Goal: Task Accomplishment & Management: Manage account settings

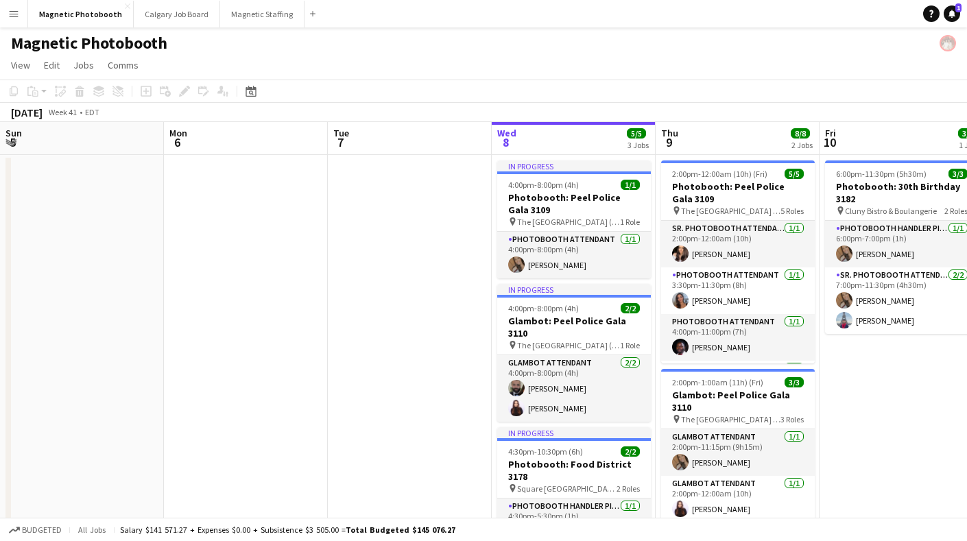
scroll to position [0, 327]
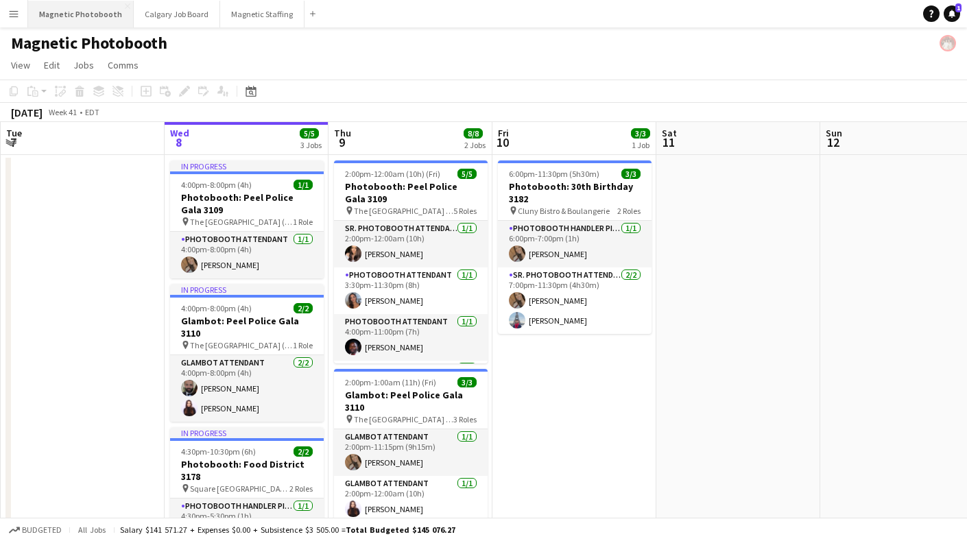
click at [80, 10] on button "Magnetic Photobooth Close" at bounding box center [81, 14] width 106 height 27
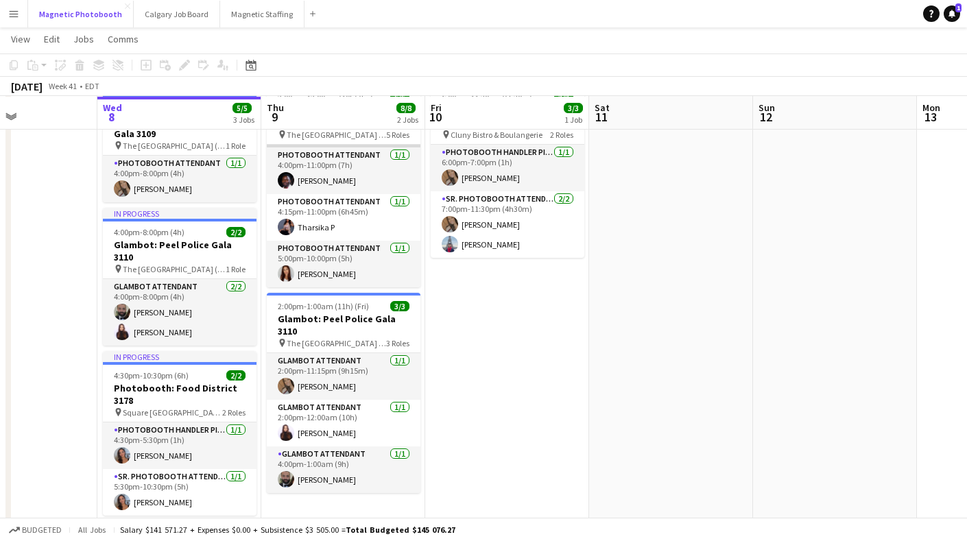
scroll to position [75, 0]
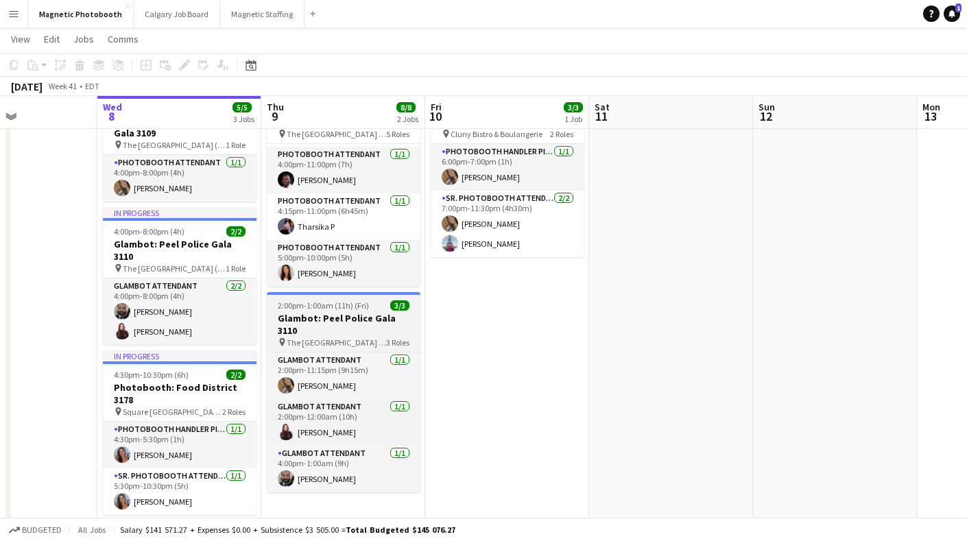
click at [320, 318] on h3 "Glambot: Peel Police Gala 3110" at bounding box center [344, 324] width 154 height 25
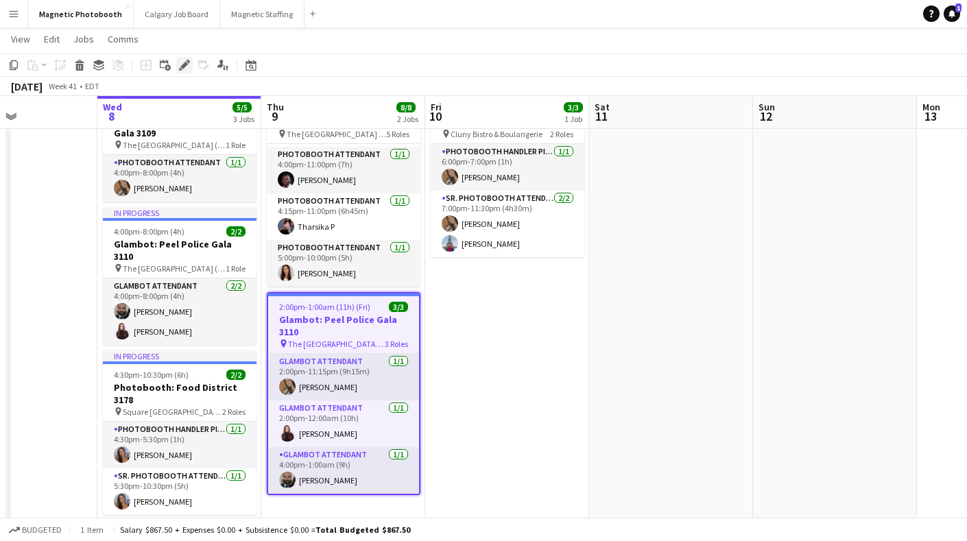
click at [189, 66] on icon "Edit" at bounding box center [184, 65] width 11 height 11
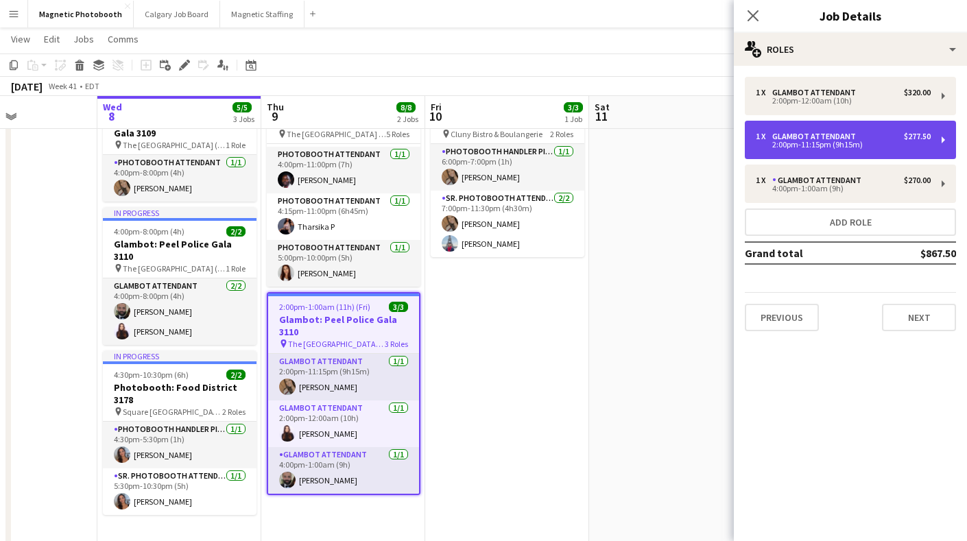
click at [831, 141] on div "2:00pm-11:15pm (9h15m)" at bounding box center [843, 144] width 175 height 7
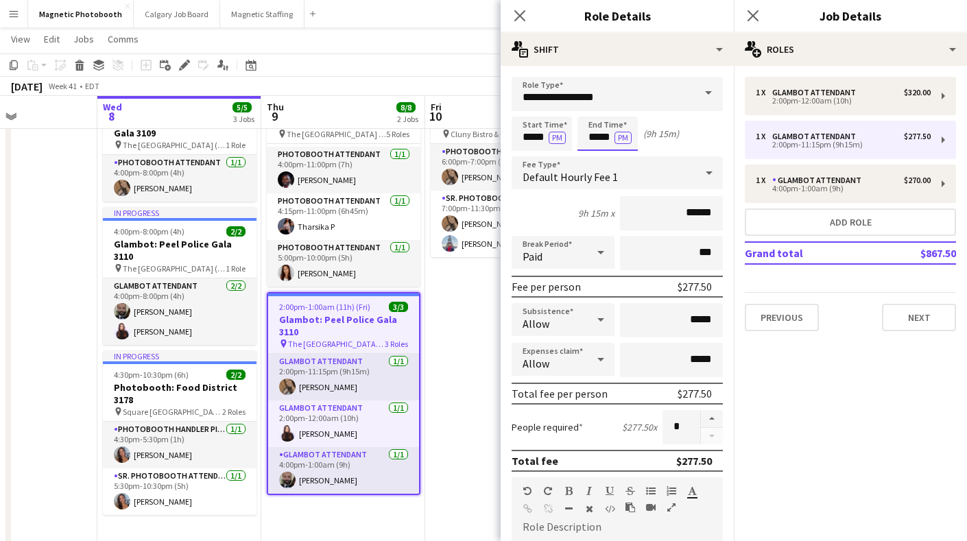
click at [598, 138] on input "*****" at bounding box center [608, 134] width 60 height 34
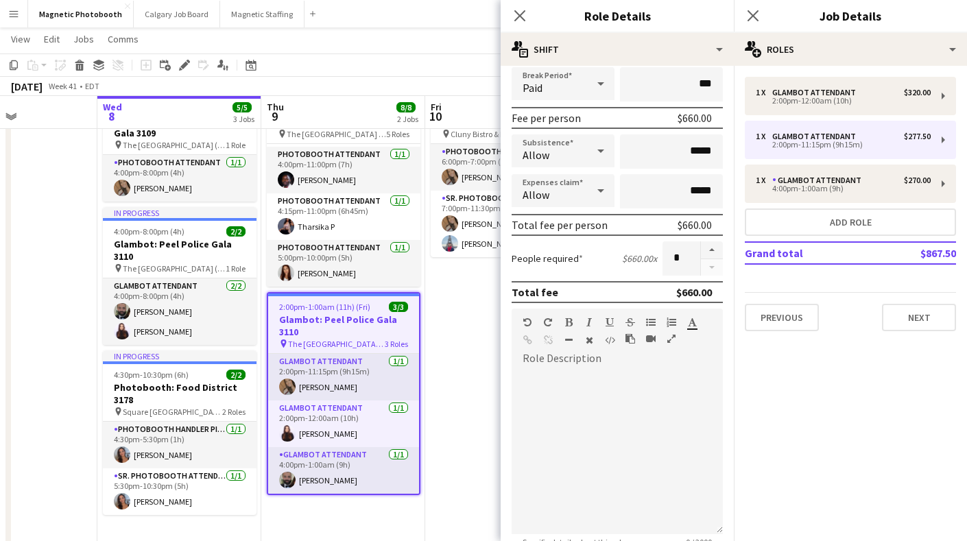
scroll to position [318, 0]
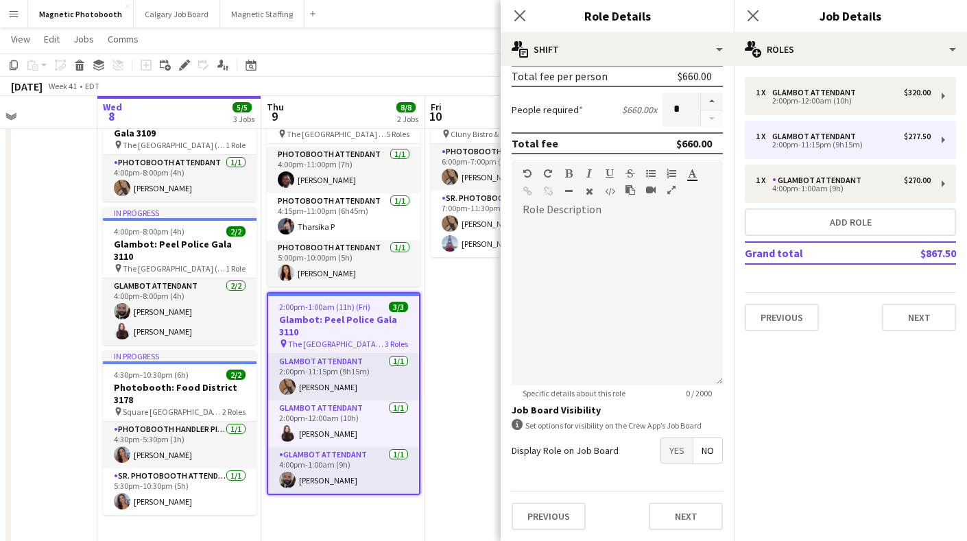
type input "*****"
click at [681, 518] on button "Next" at bounding box center [686, 516] width 74 height 27
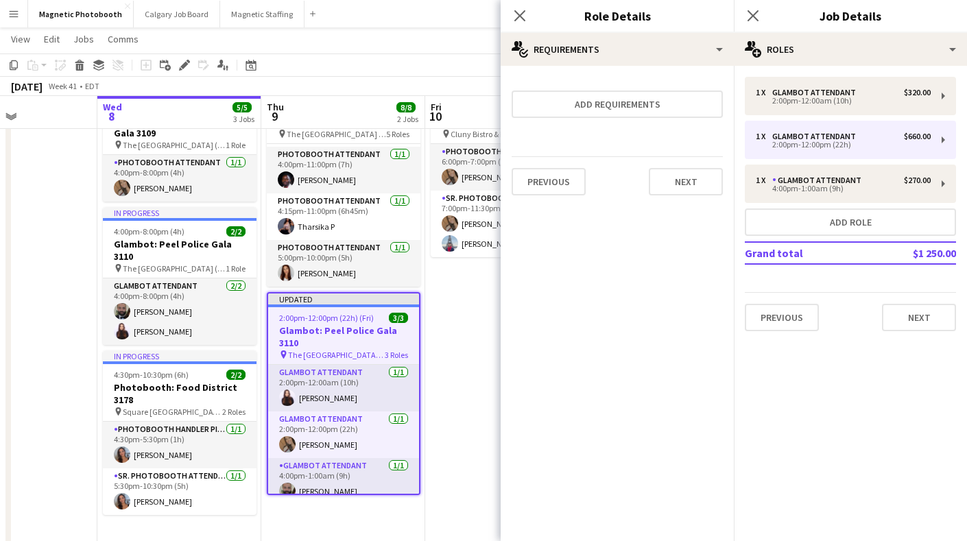
scroll to position [0, 0]
click at [758, 14] on icon "Close pop-in" at bounding box center [753, 15] width 13 height 13
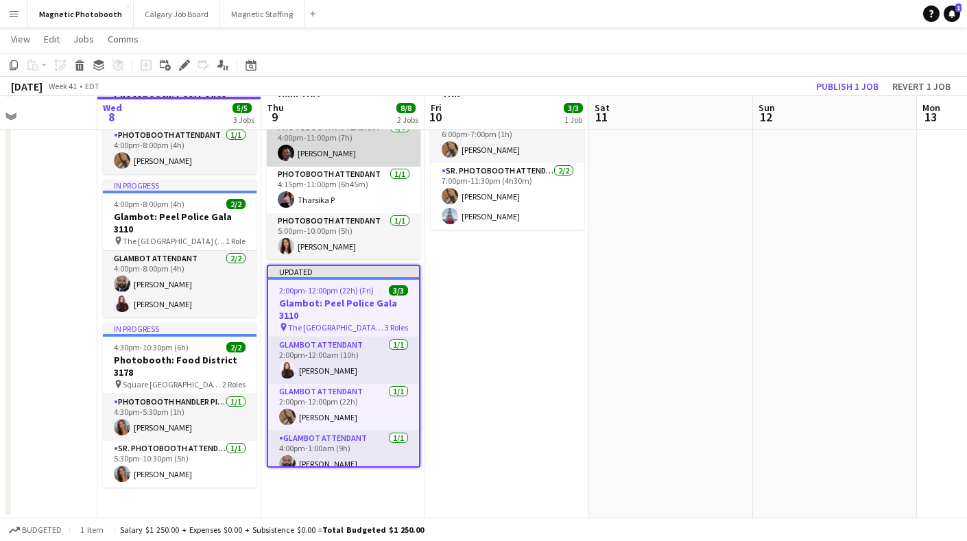
scroll to position [91, 0]
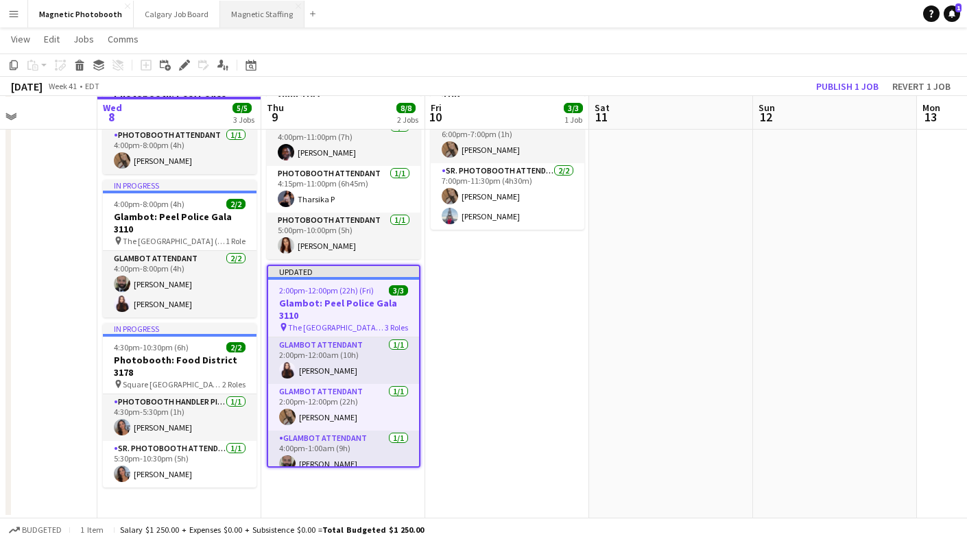
click at [246, 12] on button "Magnetic Staffing Close" at bounding box center [262, 14] width 84 height 27
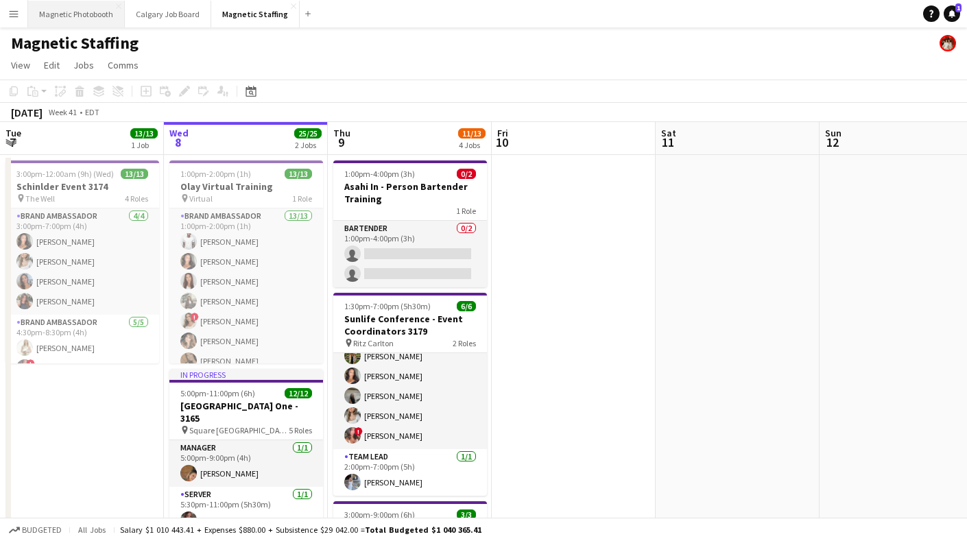
click at [86, 18] on button "Magnetic Photobooth Close" at bounding box center [76, 14] width 97 height 27
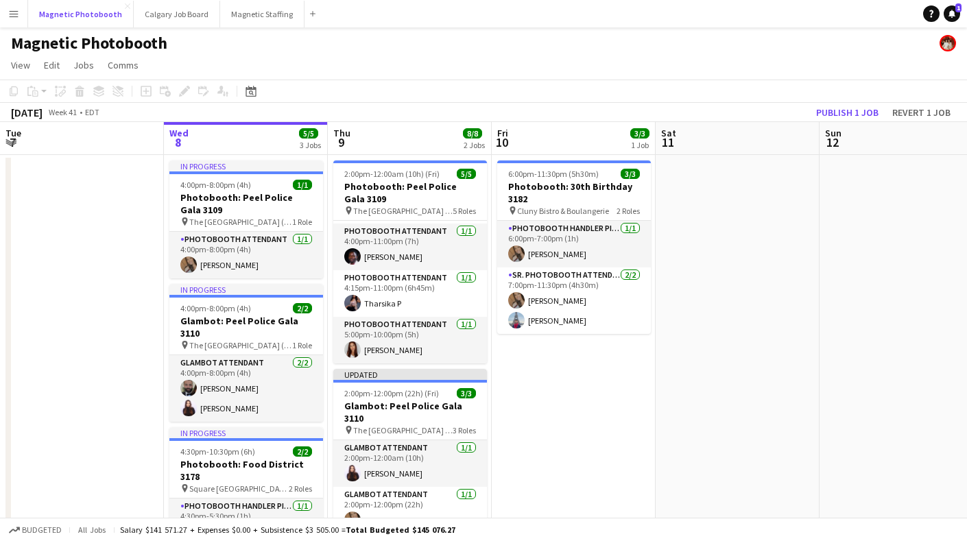
scroll to position [103, 0]
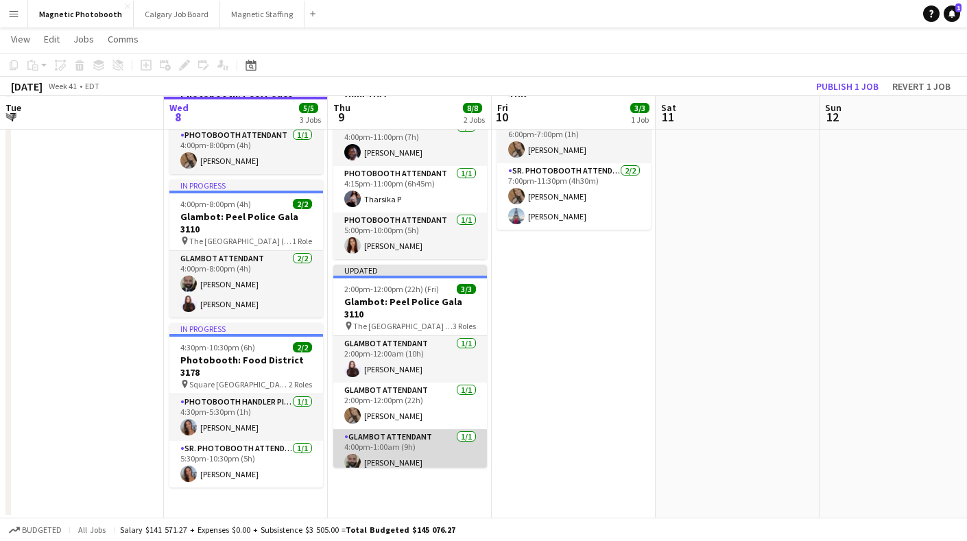
click at [404, 430] on app-card-role "Glambot Attendant [DATE] 4:00pm-1:00am (9h) [PERSON_NAME]" at bounding box center [410, 453] width 154 height 47
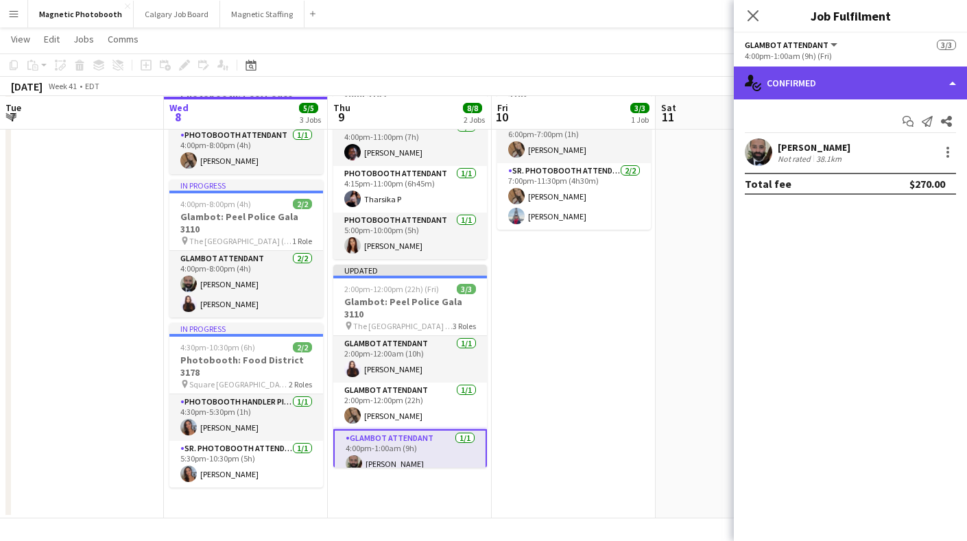
click at [841, 77] on div "single-neutral-actions-check-2 Confirmed" at bounding box center [850, 83] width 233 height 33
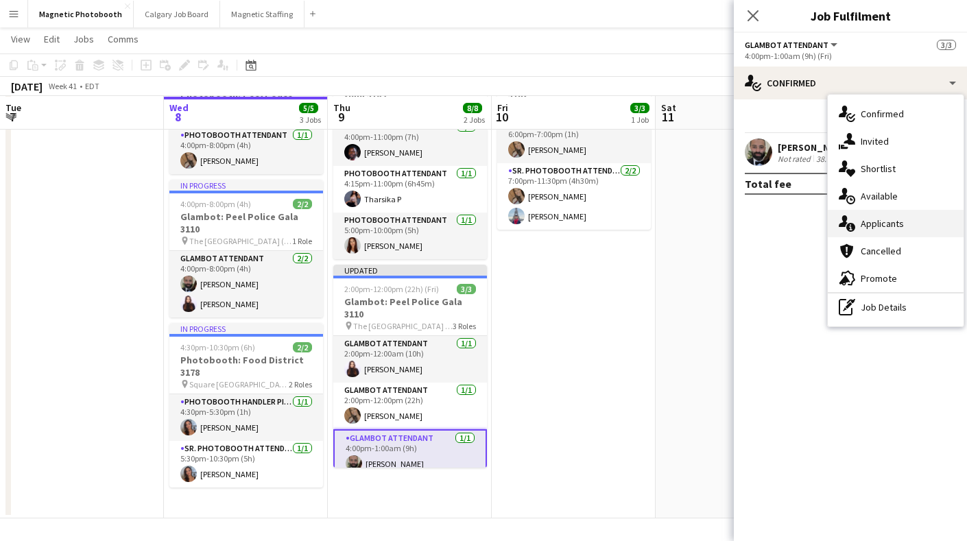
click at [921, 216] on div "single-neutral-actions-information Applicants" at bounding box center [896, 223] width 136 height 27
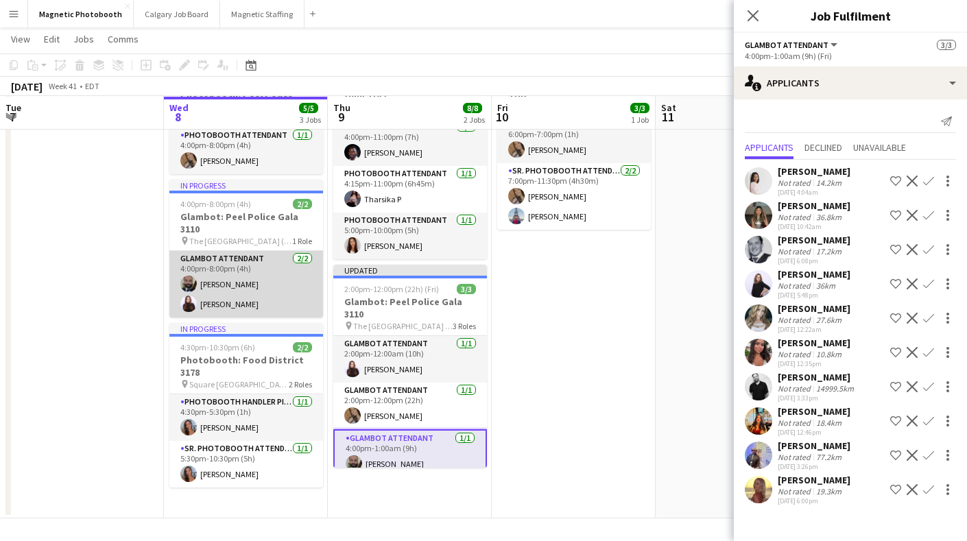
click at [222, 251] on app-card-role "Glambot Attendant [DATE] 4:00pm-8:00pm (4h) [PERSON_NAME] [PERSON_NAME]" at bounding box center [246, 284] width 154 height 67
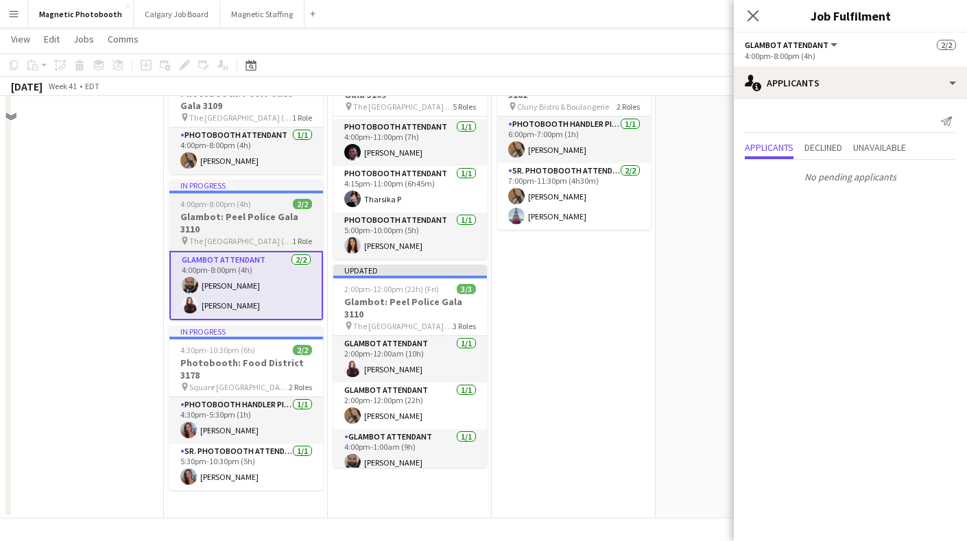
scroll to position [0, 0]
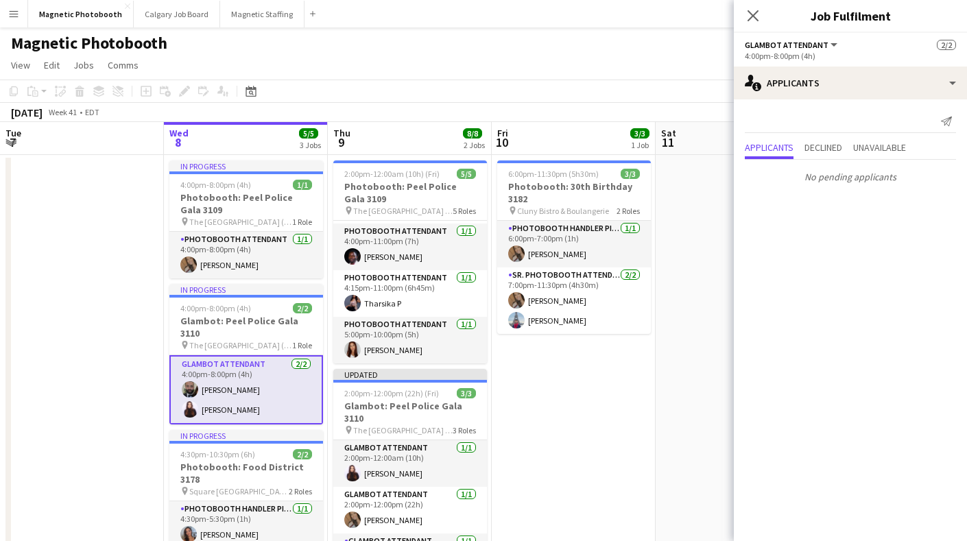
click at [765, 12] on div "Close pop-in" at bounding box center [753, 16] width 38 height 32
click at [760, 12] on app-icon "Close pop-in" at bounding box center [754, 16] width 20 height 20
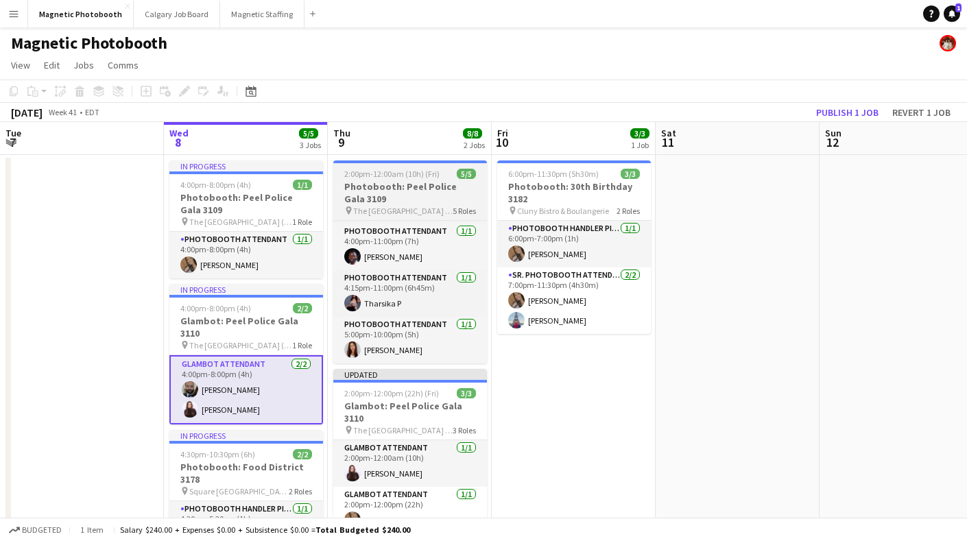
click at [439, 180] on h3 "Photobooth: Peel Police Gala 3109" at bounding box center [410, 192] width 154 height 25
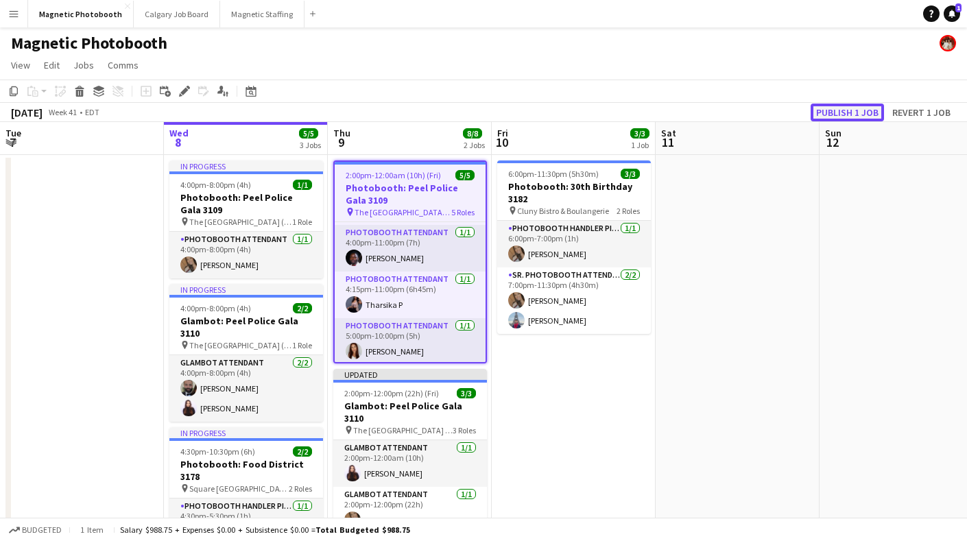
click at [830, 108] on button "Publish 1 job" at bounding box center [847, 113] width 73 height 18
